Goal: Complete application form: Complete application form

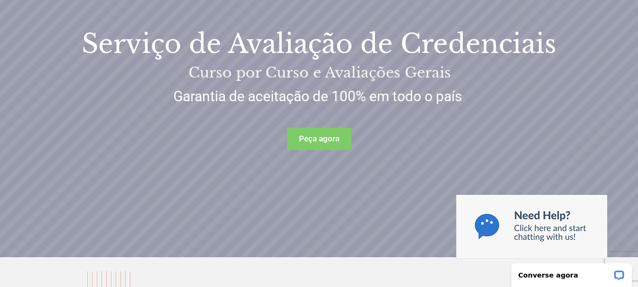
scroll to position [176, 0]
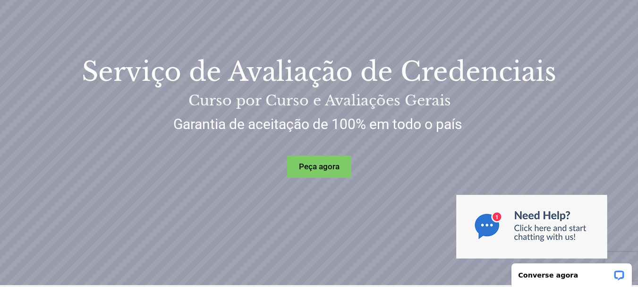
click at [312, 173] on rs-layer "Peça agora" at bounding box center [319, 166] width 64 height 22
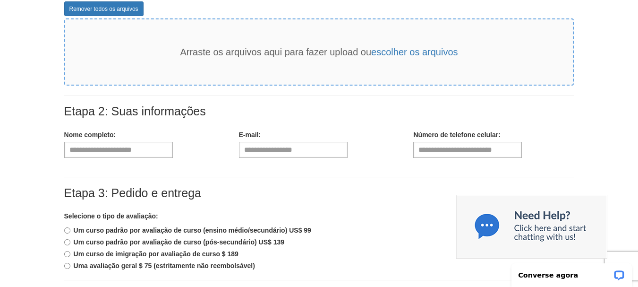
scroll to position [161, 0]
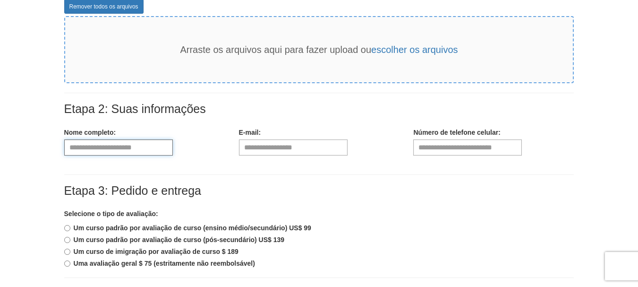
click at [168, 144] on input "text" at bounding box center [118, 147] width 109 height 16
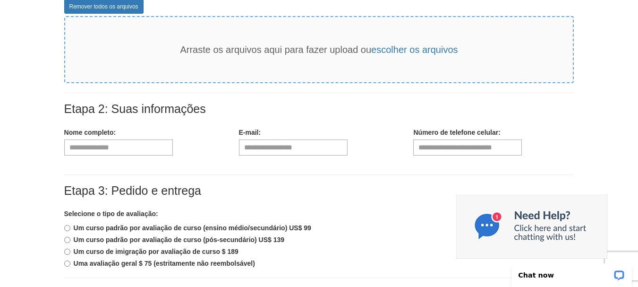
click at [402, 192] on div "Etapa 3: Pedido e entrega" at bounding box center [319, 196] width 510 height 25
click at [131, 151] on input "**********" at bounding box center [118, 147] width 109 height 16
type input "**********"
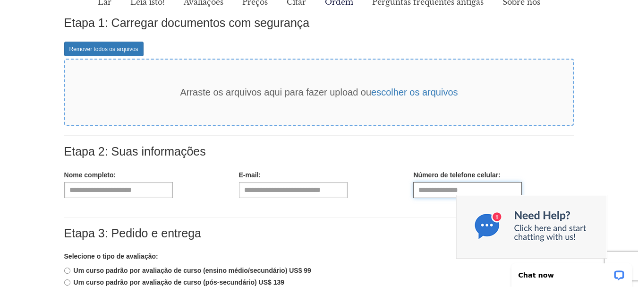
scroll to position [198, 0]
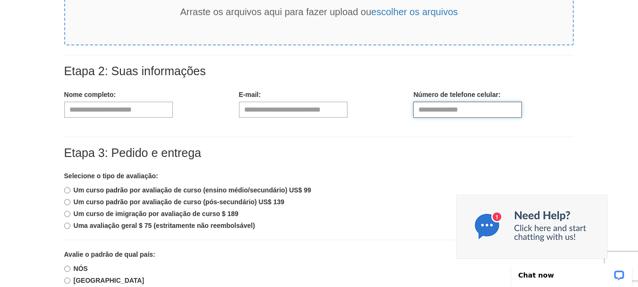
type input "**********"
drag, startPoint x: 242, startPoint y: 214, endPoint x: 94, endPoint y: 208, distance: 148.0
click at [94, 208] on div "Um curso padrão por avaliação de curso (ensino médio/secundário) US$ 99 Um curs…" at bounding box center [319, 207] width 510 height 45
copy b "Um curso de imigração por avaliação de curso $ 189"
click at [280, 200] on font "Um curso padrão por avaliação de curso (pós-secundário) US$ 139" at bounding box center [179, 202] width 211 height 8
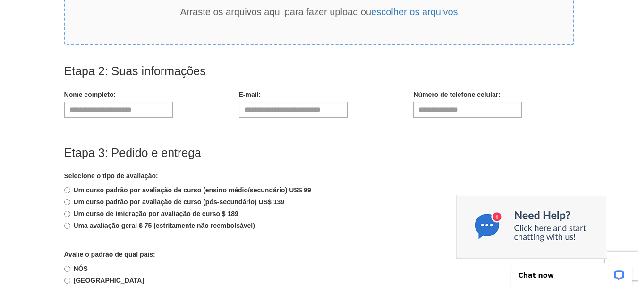
drag, startPoint x: 289, startPoint y: 202, endPoint x: 41, endPoint y: 202, distance: 247.5
copy b "Um curso padrão por avaliação de curso (pós-secundário) US$ 139"
click at [300, 198] on div "Um curso padrão por avaliação de curso (pós-secundário) US$ 139" at bounding box center [319, 201] width 510 height 9
drag, startPoint x: 314, startPoint y: 190, endPoint x: 56, endPoint y: 191, distance: 258.4
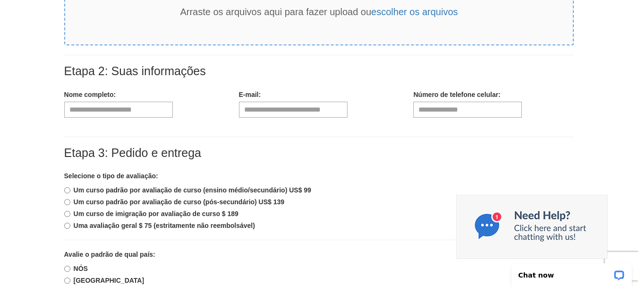
copy b "Um curso padrão por avaliação de curso (ensino médio/secundário) US$ 99"
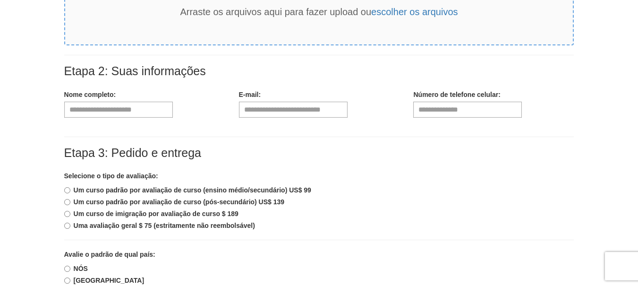
click at [248, 217] on div "Um curso de imigração por avaliação de curso $ 189" at bounding box center [319, 213] width 510 height 9
drag, startPoint x: 238, startPoint y: 216, endPoint x: 227, endPoint y: 216, distance: 10.9
click at [234, 216] on font "Um curso de imigração por avaliação de curso $ 189" at bounding box center [156, 214] width 165 height 8
click at [269, 215] on div "Um curso de imigração por avaliação de curso $ 189" at bounding box center [319, 213] width 510 height 9
click at [245, 214] on div "Um curso de imigração por avaliação de curso $ 189" at bounding box center [319, 213] width 510 height 9
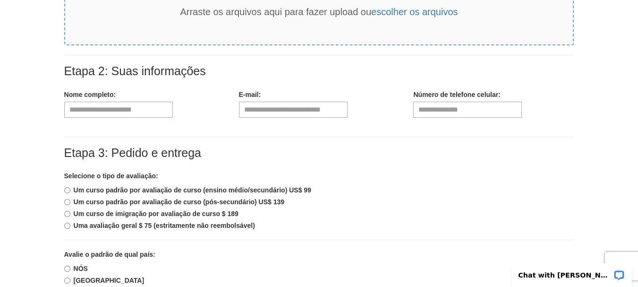
drag, startPoint x: 432, startPoint y: 124, endPoint x: 307, endPoint y: 213, distance: 153.1
click at [307, 213] on div "Um curso de imigração por avaliação de curso $ 189" at bounding box center [319, 213] width 510 height 9
drag, startPoint x: 245, startPoint y: 214, endPoint x: 75, endPoint y: 209, distance: 170.1
click at [75, 209] on div "Um curso de imigração por avaliação de curso $ 189" at bounding box center [319, 213] width 510 height 9
copy font "Um curso de imigração por avaliação de curso $ 189"
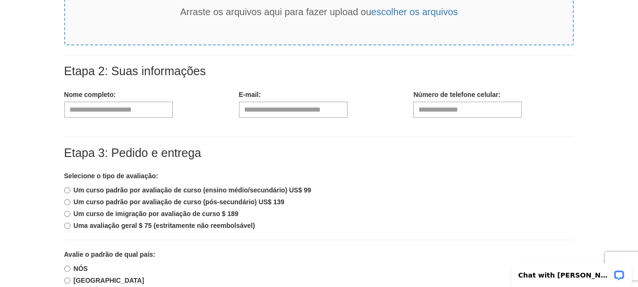
click at [287, 222] on div "Uma avaliação geral $ 75 (estritamente não reembolsável)" at bounding box center [319, 225] width 510 height 9
drag, startPoint x: 293, startPoint y: 203, endPoint x: 75, endPoint y: 201, distance: 218.3
click at [75, 201] on div "Um curso padrão por avaliação de curso (pós-secundário) US$ 139" at bounding box center [319, 201] width 510 height 9
copy font "Um curso padrão por avaliação de curso (pós-secundário) US$ 139"
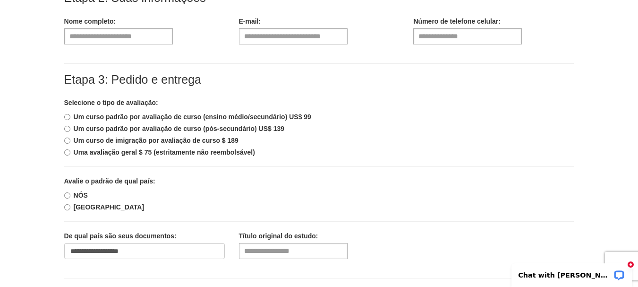
scroll to position [283, 0]
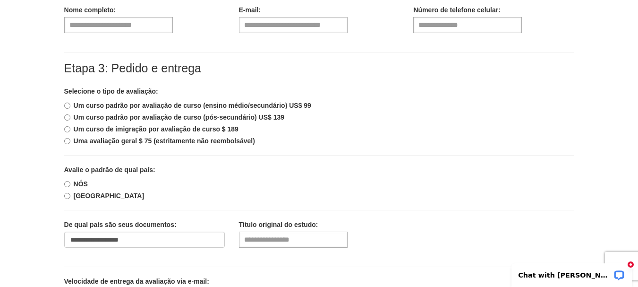
click at [322, 132] on div "Um curso de imigração por avaliação de curso $ 189" at bounding box center [319, 128] width 510 height 9
click at [65, 180] on label "NÓS" at bounding box center [76, 183] width 24 height 9
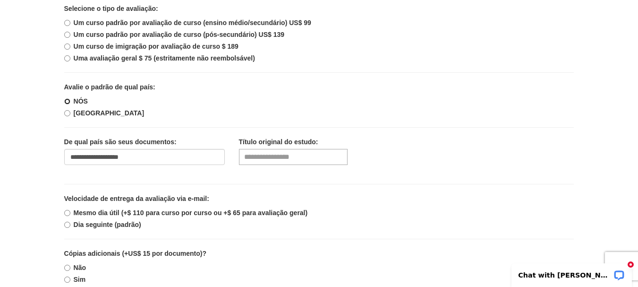
scroll to position [390, 0]
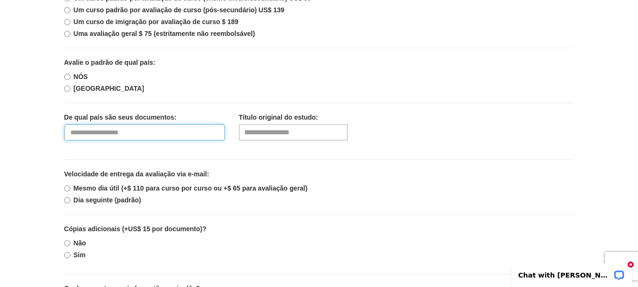
click at [140, 133] on select "**********" at bounding box center [144, 132] width 161 height 16
select select "**"
click at [64, 124] on select "**********" at bounding box center [144, 132] width 161 height 16
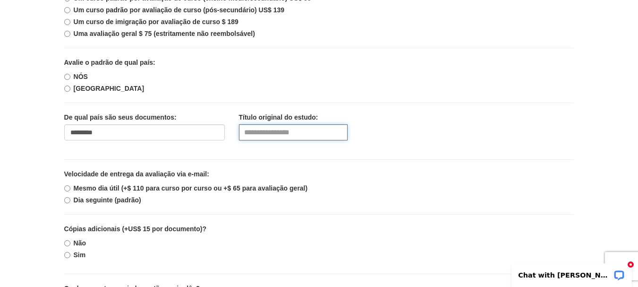
click at [286, 135] on input "text" at bounding box center [293, 132] width 109 height 16
click at [470, 147] on div "**********" at bounding box center [319, 130] width 524 height 37
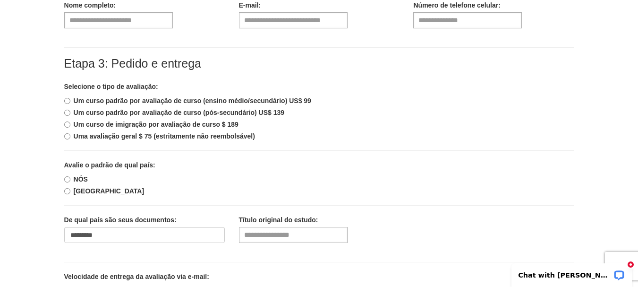
click at [71, 124] on label "Um curso de imigração por avaliação de curso $ 189" at bounding box center [151, 124] width 174 height 9
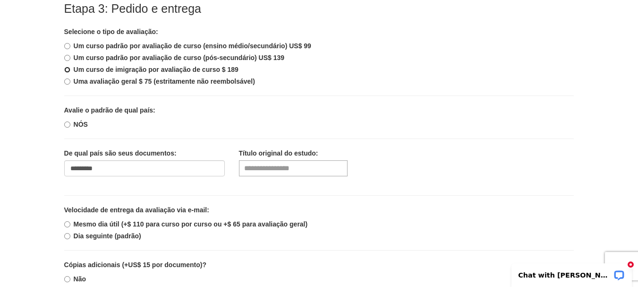
scroll to position [354, 0]
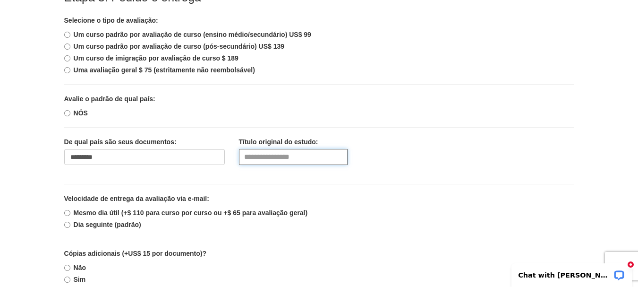
click at [304, 159] on input "text" at bounding box center [293, 157] width 109 height 16
click at [447, 120] on div "Etapa 3: Pedido e entrega Selecione o tipo de avaliação: Um curso padrão por av…" at bounding box center [319, 280] width 524 height 578
click at [281, 152] on input "text" at bounding box center [293, 157] width 109 height 16
type input "**********"
click at [418, 181] on div "Etapa 3: Pedido e entrega Selecione o tipo de avaliação: Um curso padrão por av…" at bounding box center [319, 280] width 524 height 578
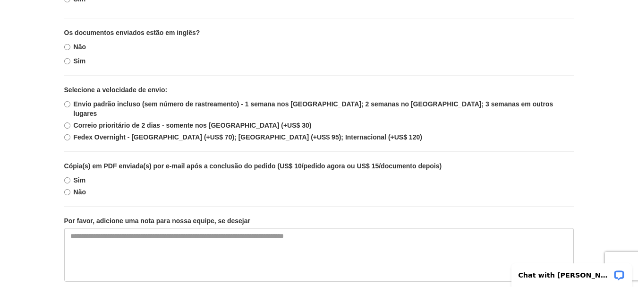
scroll to position [676, 0]
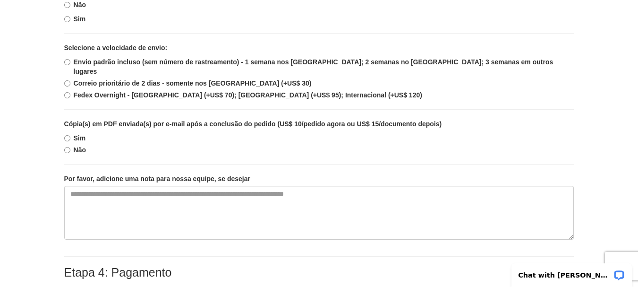
click at [76, 146] on font "Não" at bounding box center [80, 150] width 12 height 8
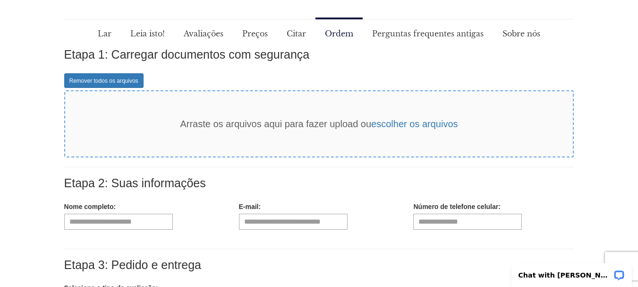
scroll to position [0, 0]
